Goal: Find specific page/section: Find specific page/section

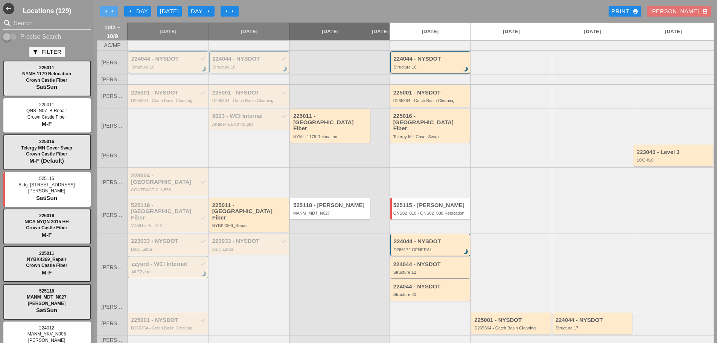
click at [111, 9] on icon "arrow_left" at bounding box center [112, 11] width 6 height 6
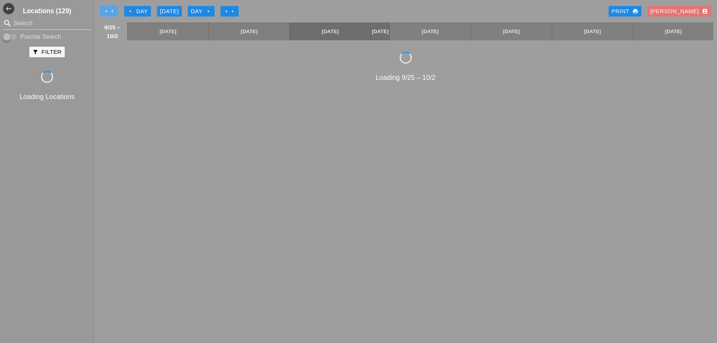
click at [111, 9] on icon "arrow_left" at bounding box center [112, 11] width 6 height 6
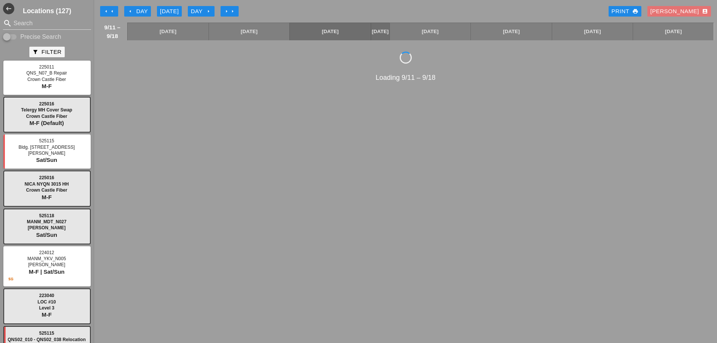
click at [203, 10] on div "Day arrow_right" at bounding box center [201, 11] width 21 height 9
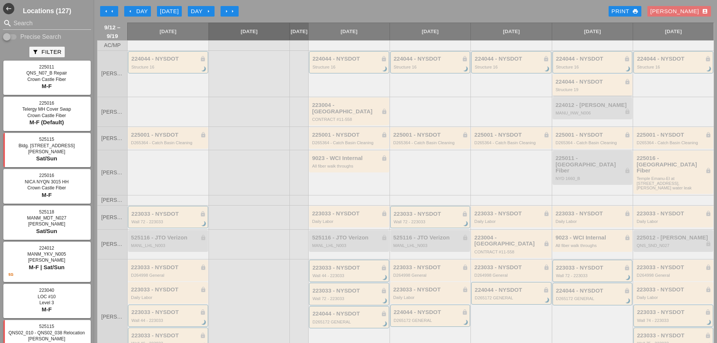
click at [590, 85] on div "224044 - NYSDOT lock" at bounding box center [593, 82] width 75 height 6
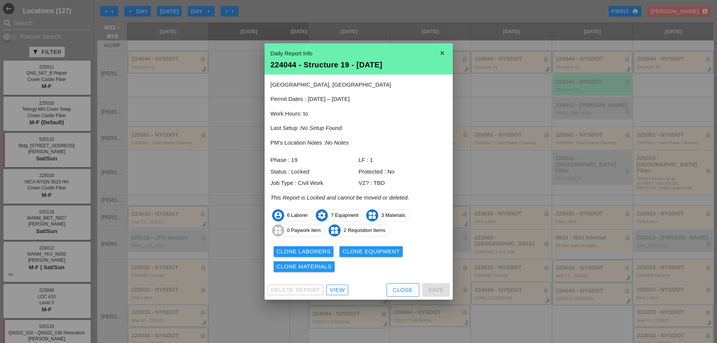
click at [443, 52] on icon "close" at bounding box center [442, 53] width 15 height 15
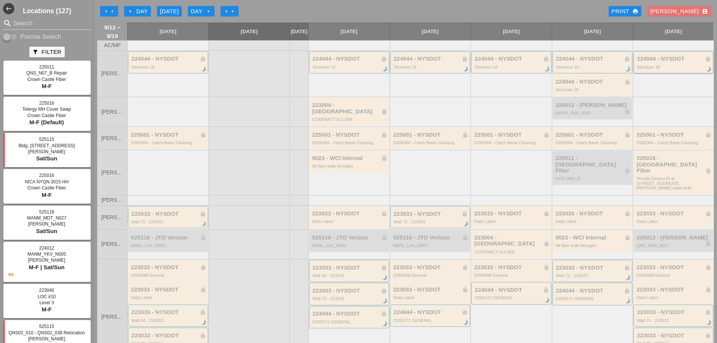
click at [657, 62] on div "224044 - NYSDOT lock" at bounding box center [674, 59] width 74 height 6
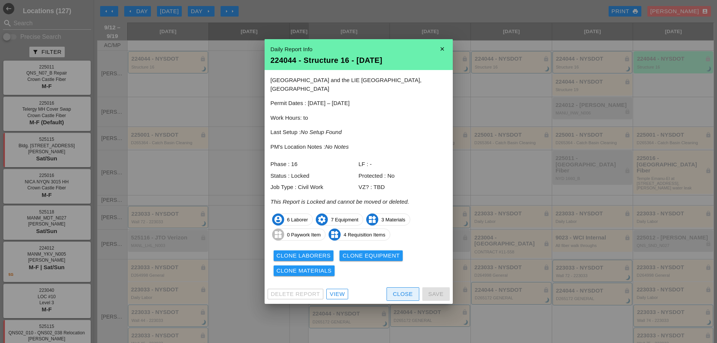
click at [391, 288] on button "Close" at bounding box center [403, 294] width 33 height 14
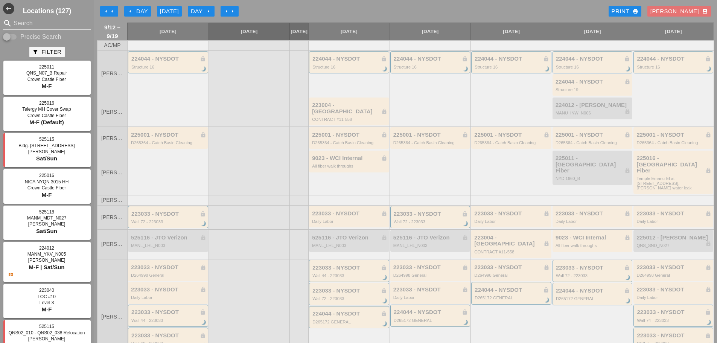
click at [235, 9] on icon "arrow_right" at bounding box center [233, 11] width 6 height 6
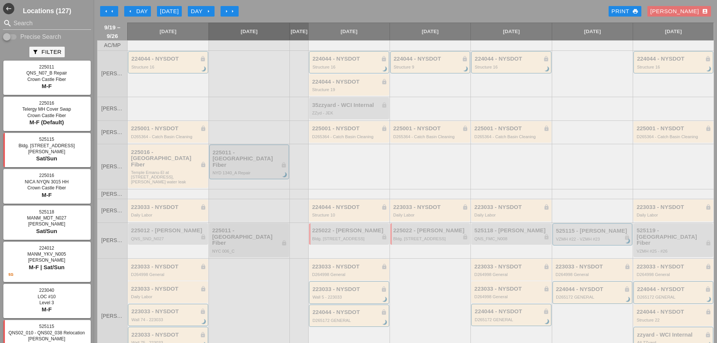
click at [235, 9] on icon "arrow_right" at bounding box center [233, 11] width 6 height 6
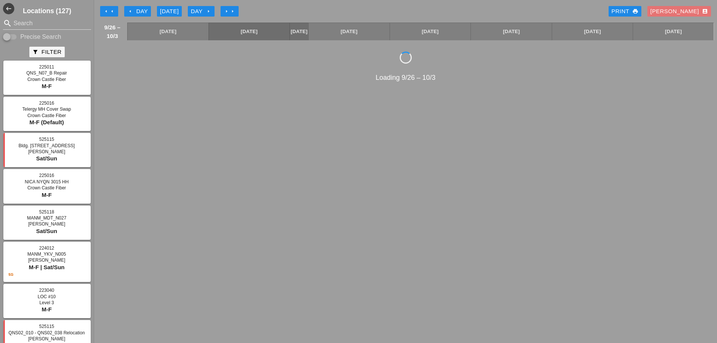
click at [230, 9] on icon "arrow_right" at bounding box center [227, 11] width 6 height 6
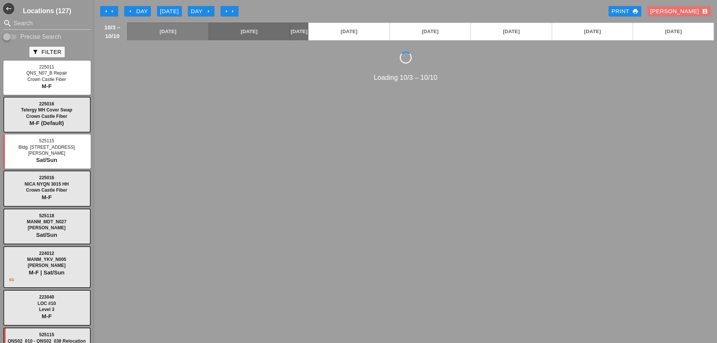
click at [203, 10] on div "Day arrow_right" at bounding box center [201, 11] width 21 height 9
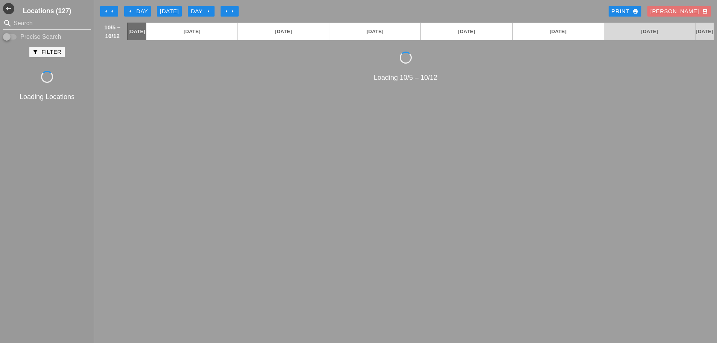
click at [203, 16] on button "Day arrow_right" at bounding box center [201, 11] width 27 height 11
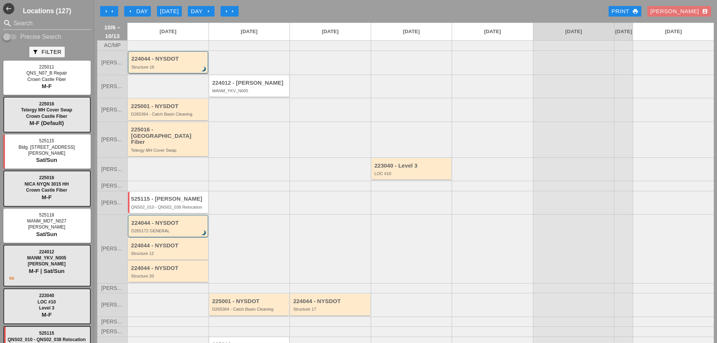
click at [153, 69] on div "224044 - NYSDOT Structure 16 brightness_3" at bounding box center [168, 63] width 75 height 14
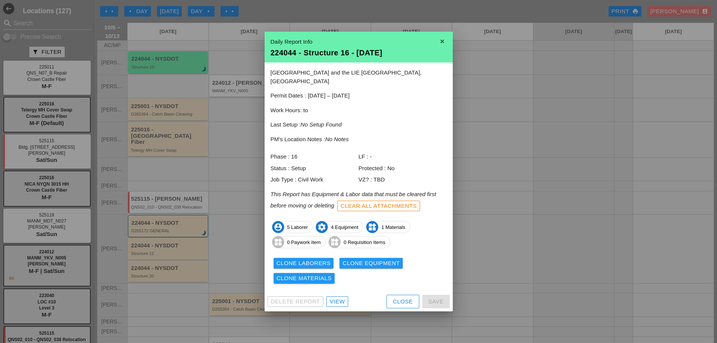
click at [401, 298] on div "Close" at bounding box center [403, 301] width 20 height 9
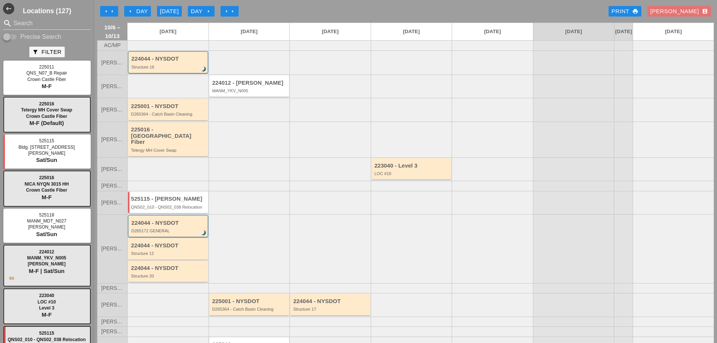
click at [157, 226] on div "224044 - NYSDOT D265172 GENERAL brightness_3" at bounding box center [168, 227] width 75 height 14
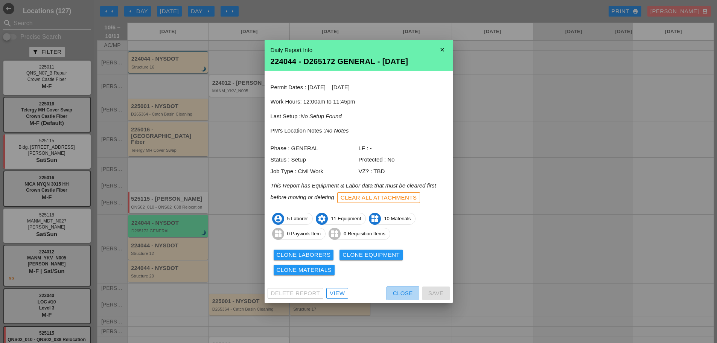
click at [396, 299] on button "Close" at bounding box center [403, 293] width 33 height 14
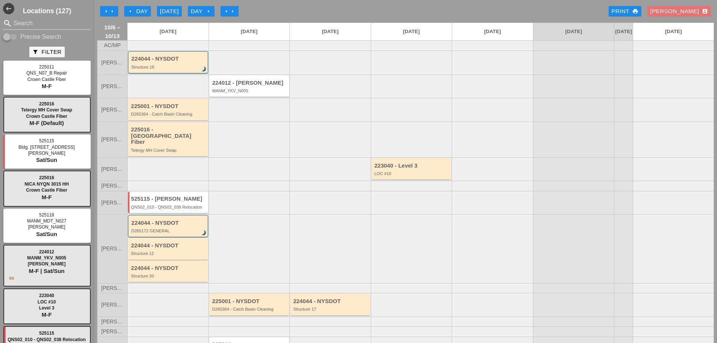
click at [702, 12] on icon "account_box" at bounding box center [705, 11] width 6 height 6
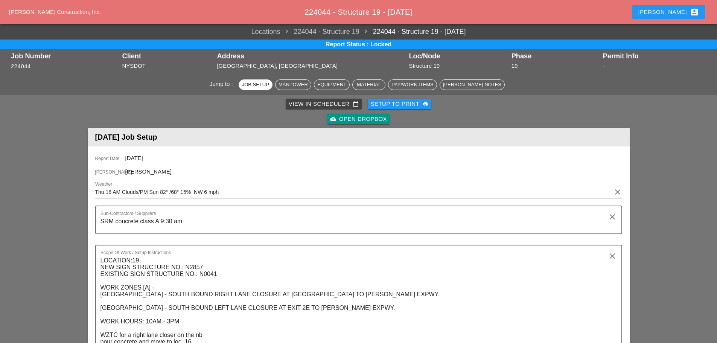
scroll to position [113, 0]
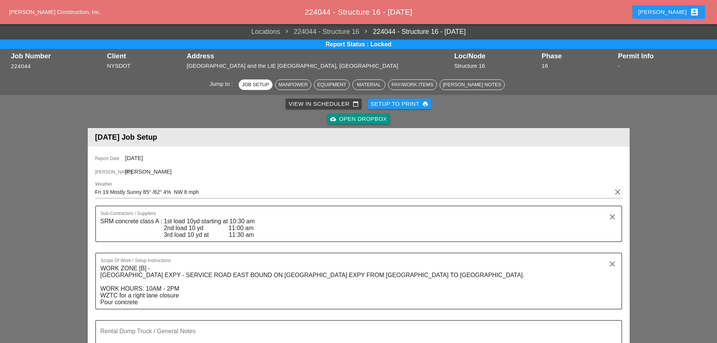
click at [626, 107] on div "View in Scheduler calendar_today Setup to Print print cloud_upload Open Dropbox" at bounding box center [358, 111] width 539 height 30
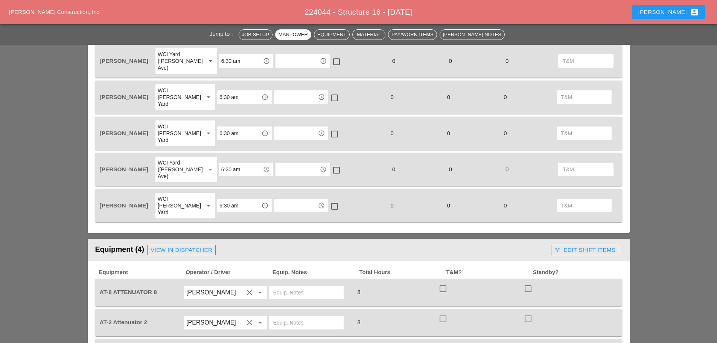
scroll to position [489, 0]
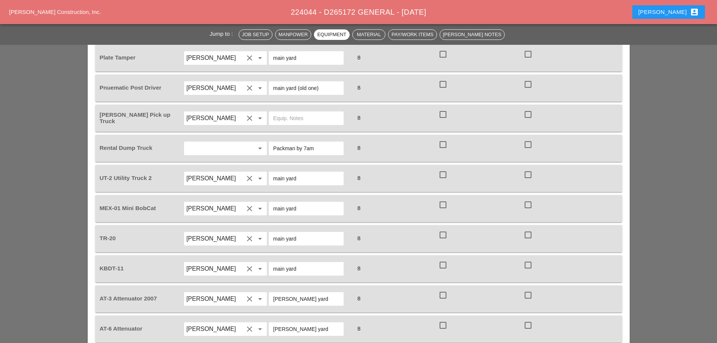
scroll to position [645, 0]
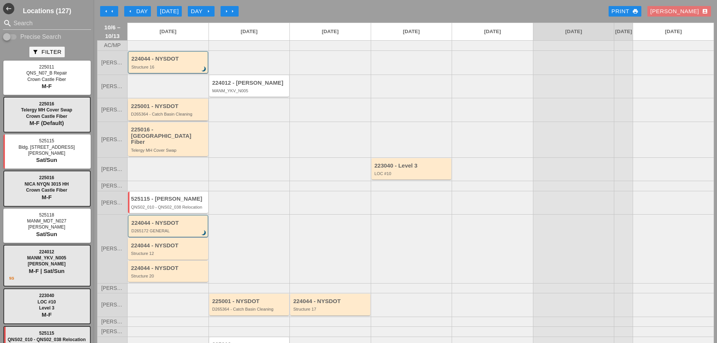
click at [156, 116] on div "D265364 - Catch Basin Cleaning" at bounding box center [168, 114] width 75 height 5
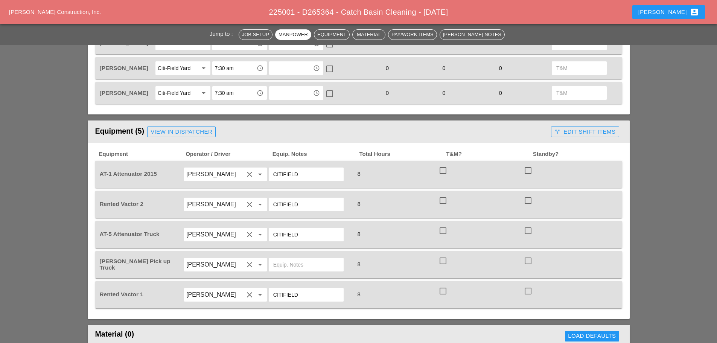
scroll to position [452, 0]
